Goal: Find specific page/section: Find specific page/section

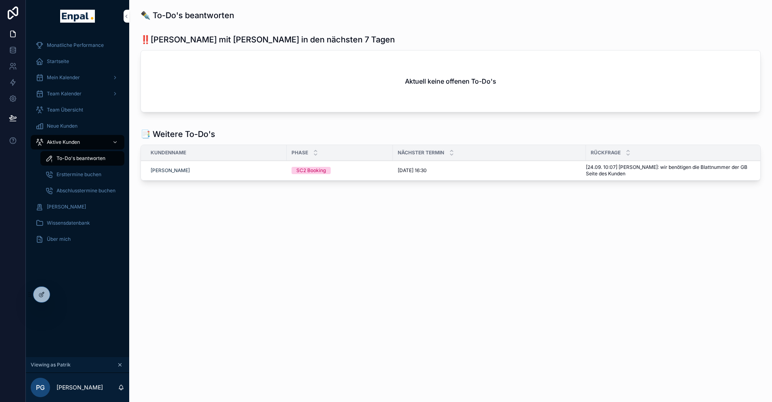
click at [0, 0] on icon at bounding box center [0, 0] width 0 height 0
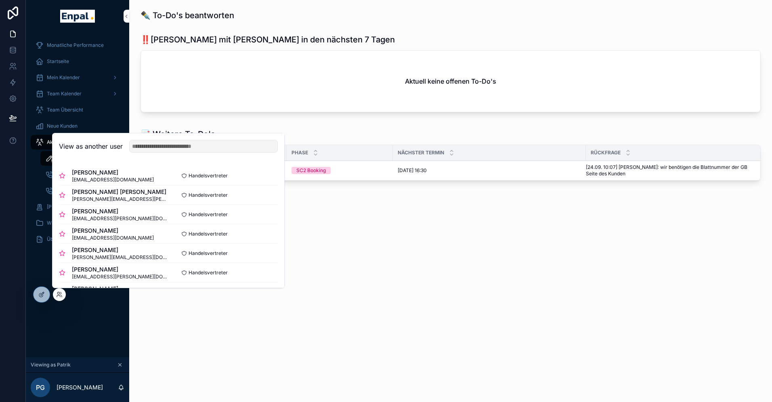
click at [0, 0] on button "Select" at bounding box center [0, 0] width 0 height 0
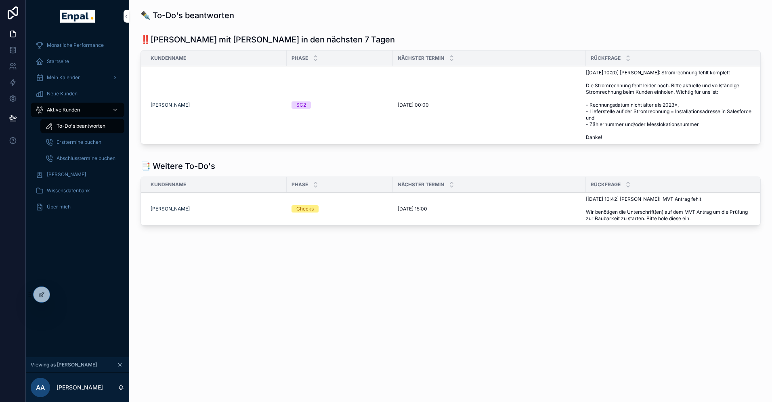
click at [60, 109] on span "Aktive Kunden" at bounding box center [63, 110] width 33 height 6
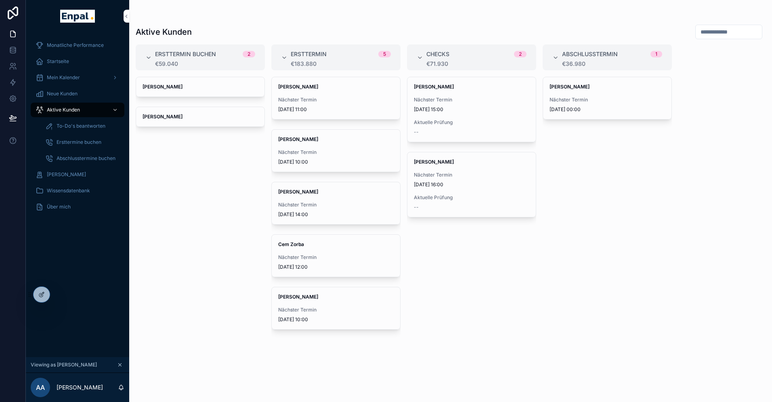
click at [565, 99] on span "Nächster Termin" at bounding box center [607, 100] width 115 height 6
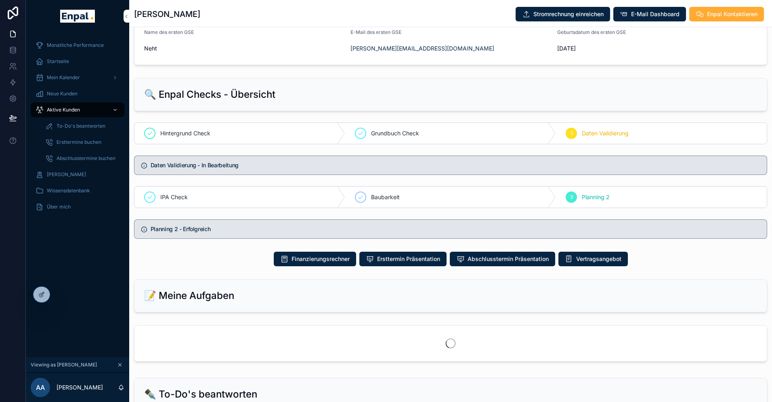
scroll to position [293, 0]
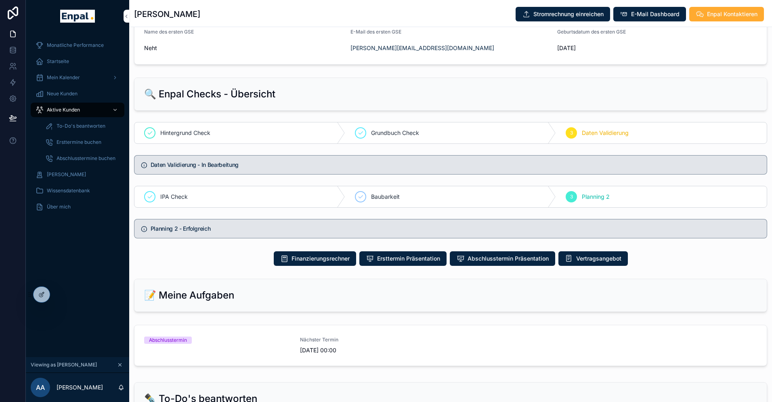
click at [504, 262] on span "Abschlusstermin Präsentation" at bounding box center [508, 258] width 81 height 8
